Goal: Share content: Share content

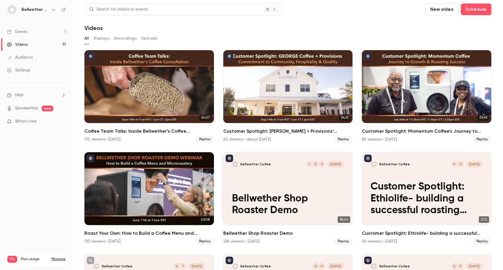
click at [102, 38] on button "Replays" at bounding box center [102, 38] width 16 height 9
click at [85, 39] on button "All" at bounding box center [86, 38] width 5 height 9
click at [26, 45] on div "Videos" at bounding box center [17, 45] width 21 height 6
click at [32, 31] on link "Events 1" at bounding box center [36, 31] width 73 height 13
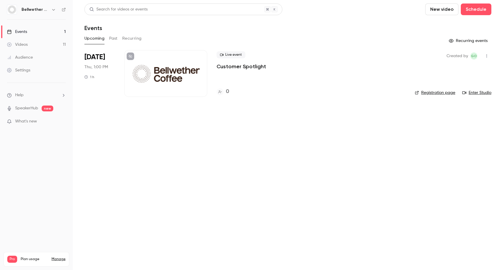
click at [28, 43] on link "Videos 11" at bounding box center [36, 44] width 73 height 13
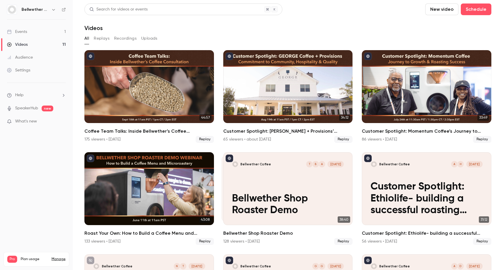
click at [106, 41] on button "Replays" at bounding box center [102, 38] width 16 height 9
click at [119, 40] on button "Recordings" at bounding box center [125, 38] width 22 height 9
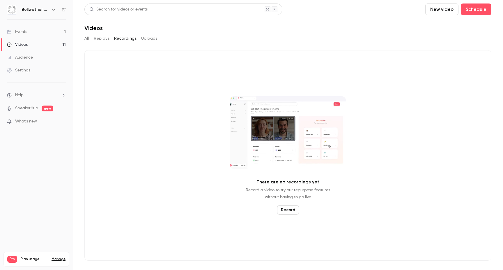
click at [85, 40] on button "All" at bounding box center [86, 38] width 5 height 9
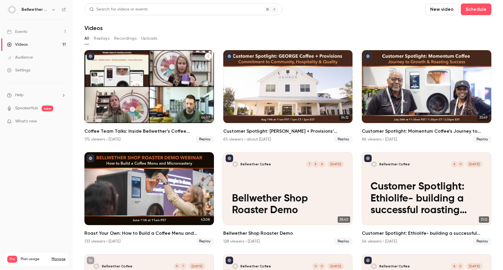
click at [102, 132] on h2 "Coffee Team Talks: Inside Bellwether’s Coffee Consultation" at bounding box center [149, 130] width 130 height 7
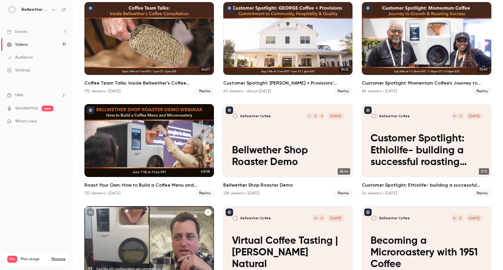
scroll to position [72, 0]
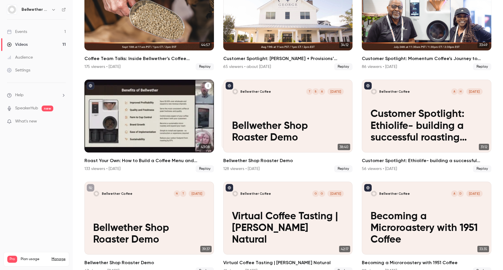
click at [101, 162] on h2 "Roast Your Own: How to Build a Coffee Menu and Microroastery with Bellwether" at bounding box center [149, 160] width 130 height 7
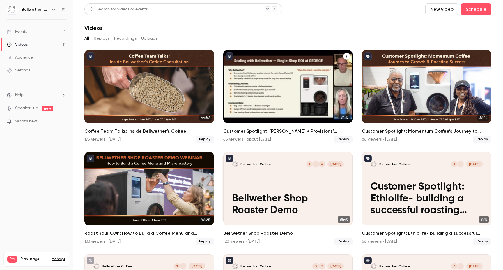
click at [262, 132] on h2 "Customer Spotlight: [PERSON_NAME] + Provisions’ Commitment to Community, Hospit…" at bounding box center [288, 130] width 130 height 7
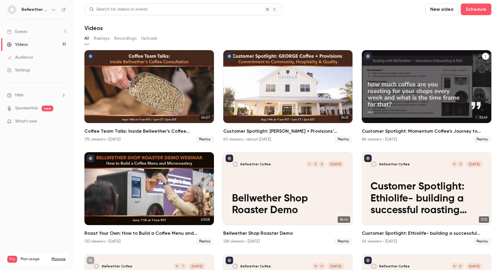
click at [392, 132] on h2 "Customer Spotlight: Momentum Coffee’s Journey to Growth & Roasting Success" at bounding box center [427, 130] width 130 height 7
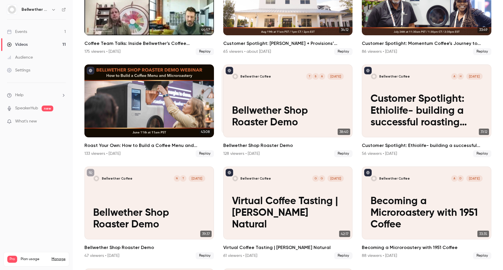
scroll to position [186, 0]
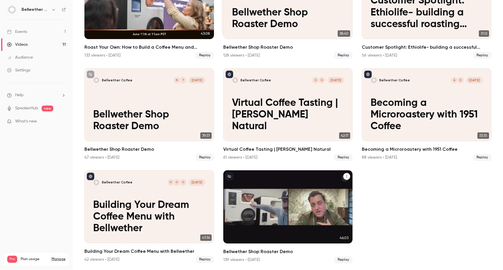
click at [235, 252] on h2 "Bellwether Shop Roaster Demo" at bounding box center [288, 251] width 130 height 7
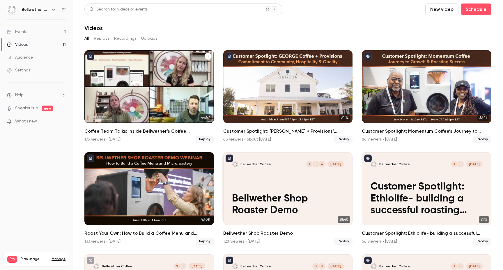
click at [120, 132] on h2 "Coffee Team Talks: Inside Bellwether’s Coffee Consultation" at bounding box center [149, 130] width 130 height 7
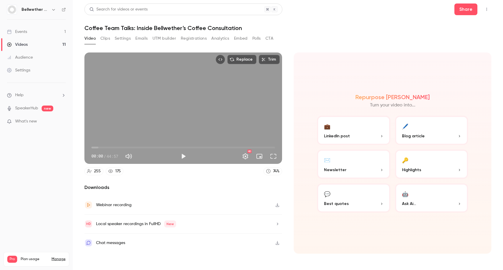
click at [365, 125] on button "💼 LinkedIn post" at bounding box center [353, 130] width 73 height 29
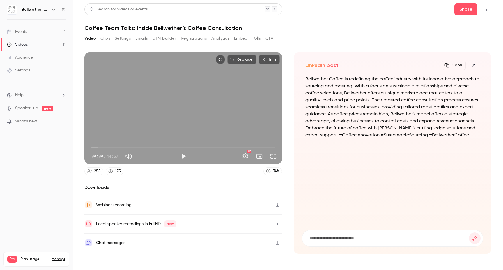
click at [474, 65] on icon "button" at bounding box center [473, 65] width 3 height 3
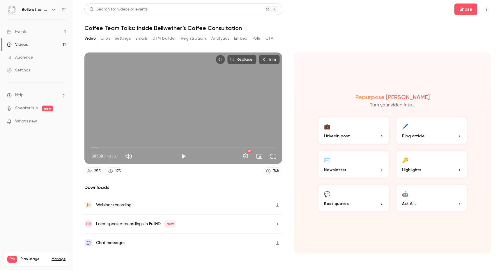
click at [418, 126] on button "🖊️ Blog article" at bounding box center [431, 130] width 73 height 29
